Goal: Task Accomplishment & Management: Use online tool/utility

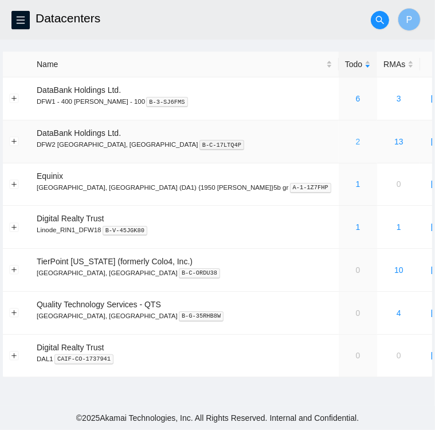
click at [356, 140] on link "2" at bounding box center [358, 141] width 5 height 9
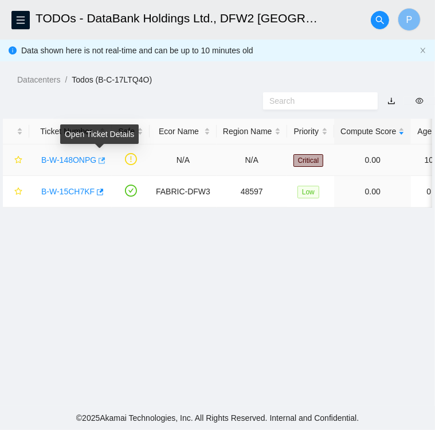
click at [99, 161] on icon "button" at bounding box center [102, 160] width 7 height 6
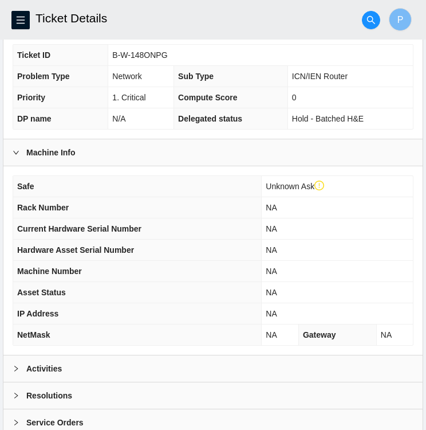
scroll to position [320, 0]
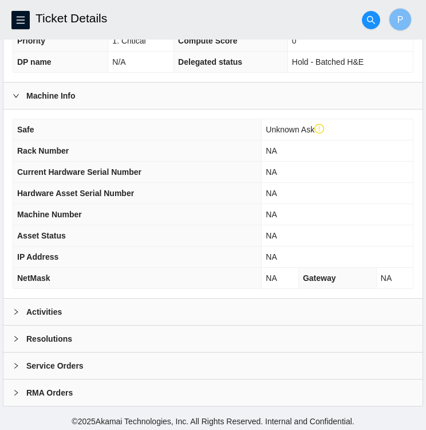
click at [122, 307] on div "Activities" at bounding box center [212, 311] width 419 height 26
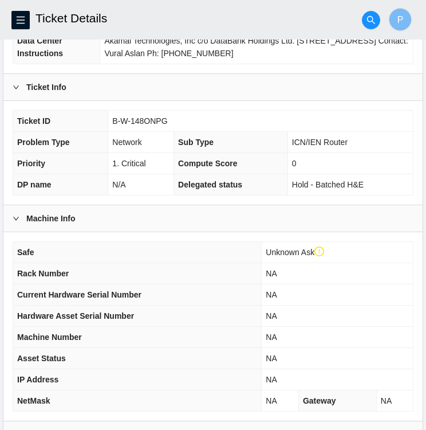
scroll to position [195, 0]
